Goal: Find specific page/section: Find specific page/section

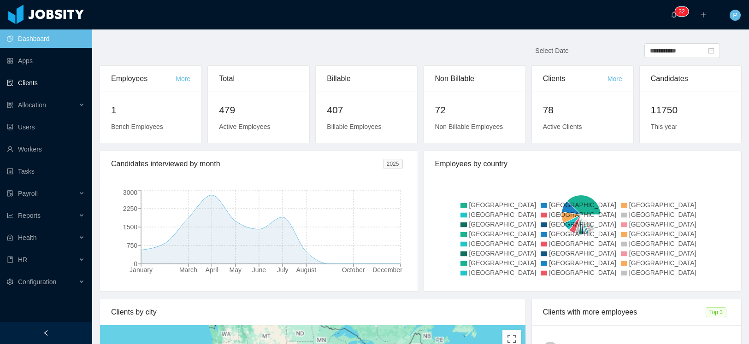
click at [34, 85] on link "Clients" at bounding box center [46, 83] width 78 height 18
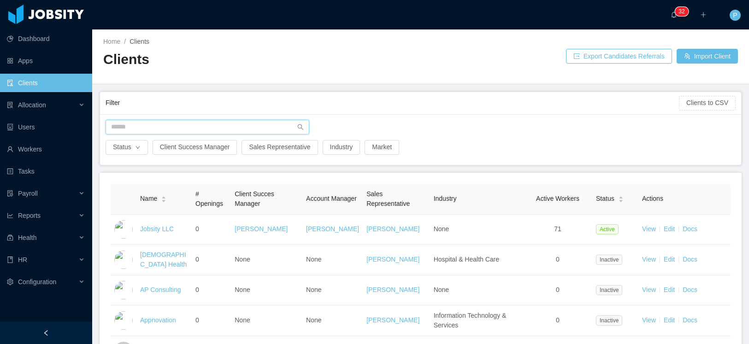
click at [165, 124] on input "text" at bounding box center [208, 127] width 204 height 15
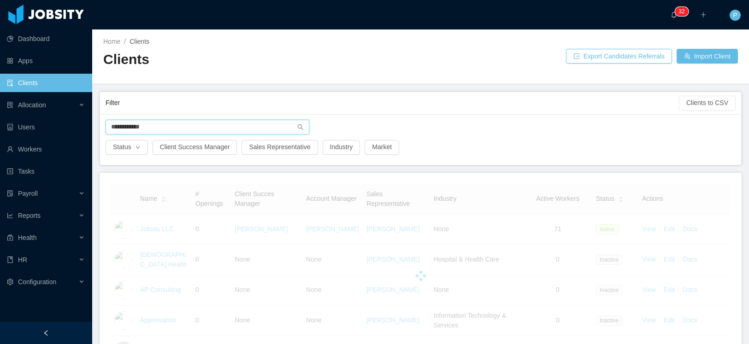
type input "**********"
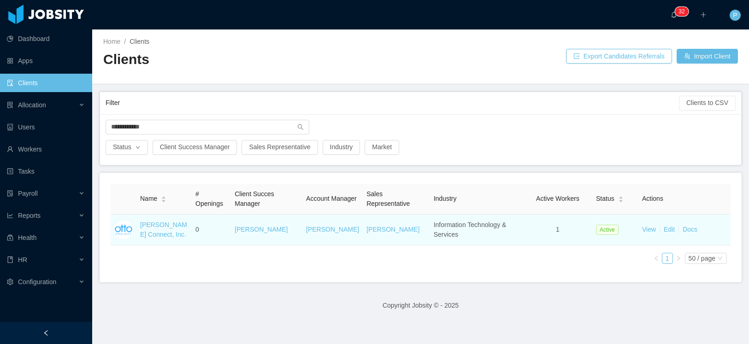
click at [170, 229] on td "[PERSON_NAME] Connect, Inc." at bounding box center [163, 230] width 55 height 31
click at [170, 228] on link "[PERSON_NAME] Connect, Inc." at bounding box center [163, 229] width 47 height 17
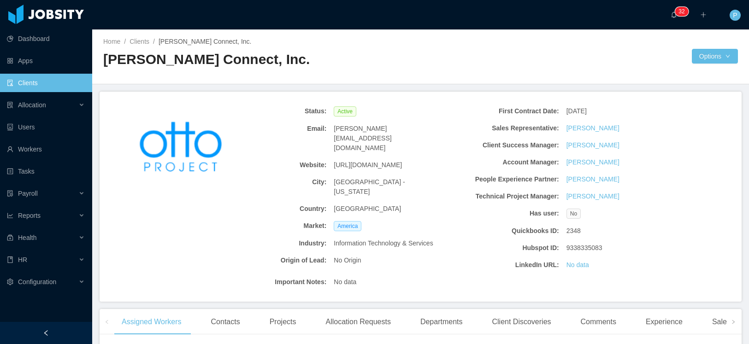
click at [312, 53] on h2 "[PERSON_NAME] Connect, Inc." at bounding box center [261, 59] width 317 height 19
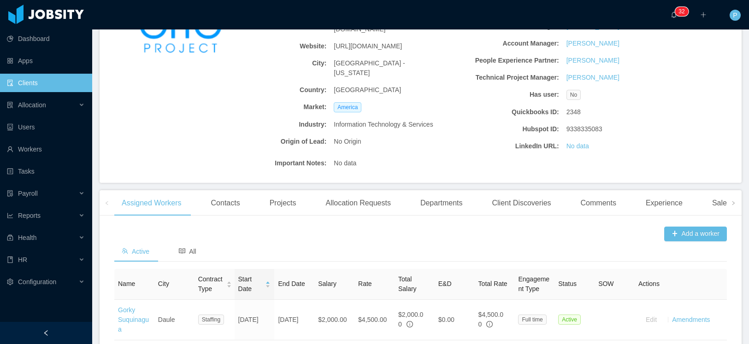
scroll to position [202, 0]
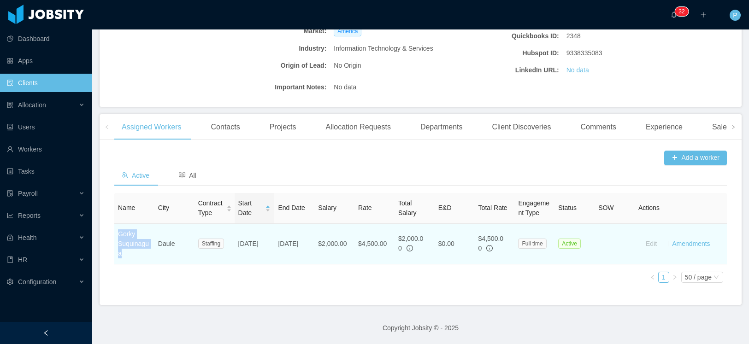
drag, startPoint x: 135, startPoint y: 244, endPoint x: 117, endPoint y: 228, distance: 23.8
click at [117, 228] on td "Gorky Suquinagua" at bounding box center [134, 244] width 40 height 41
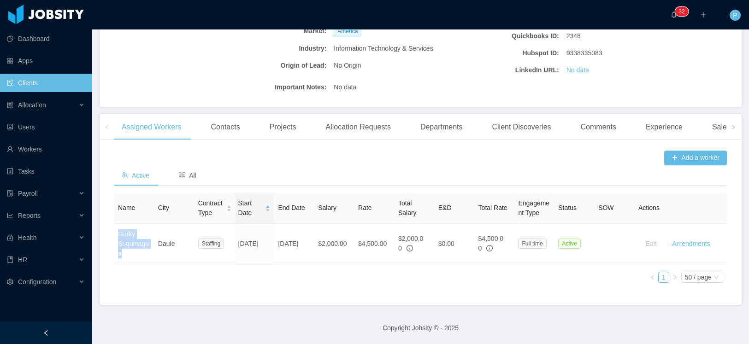
copy link "Gorky Suquinagua"
